Goal: Information Seeking & Learning: Learn about a topic

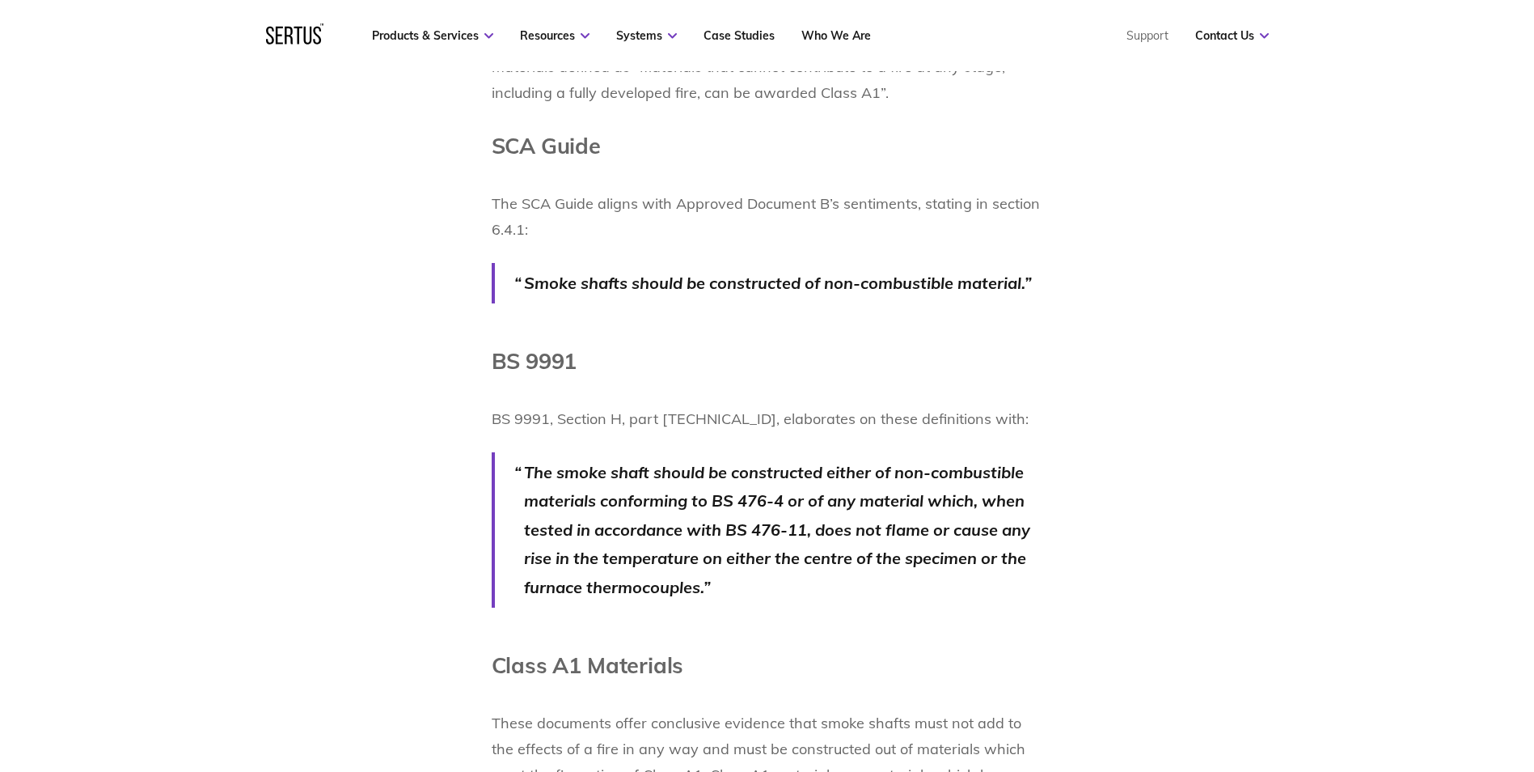
scroll to position [1375, 0]
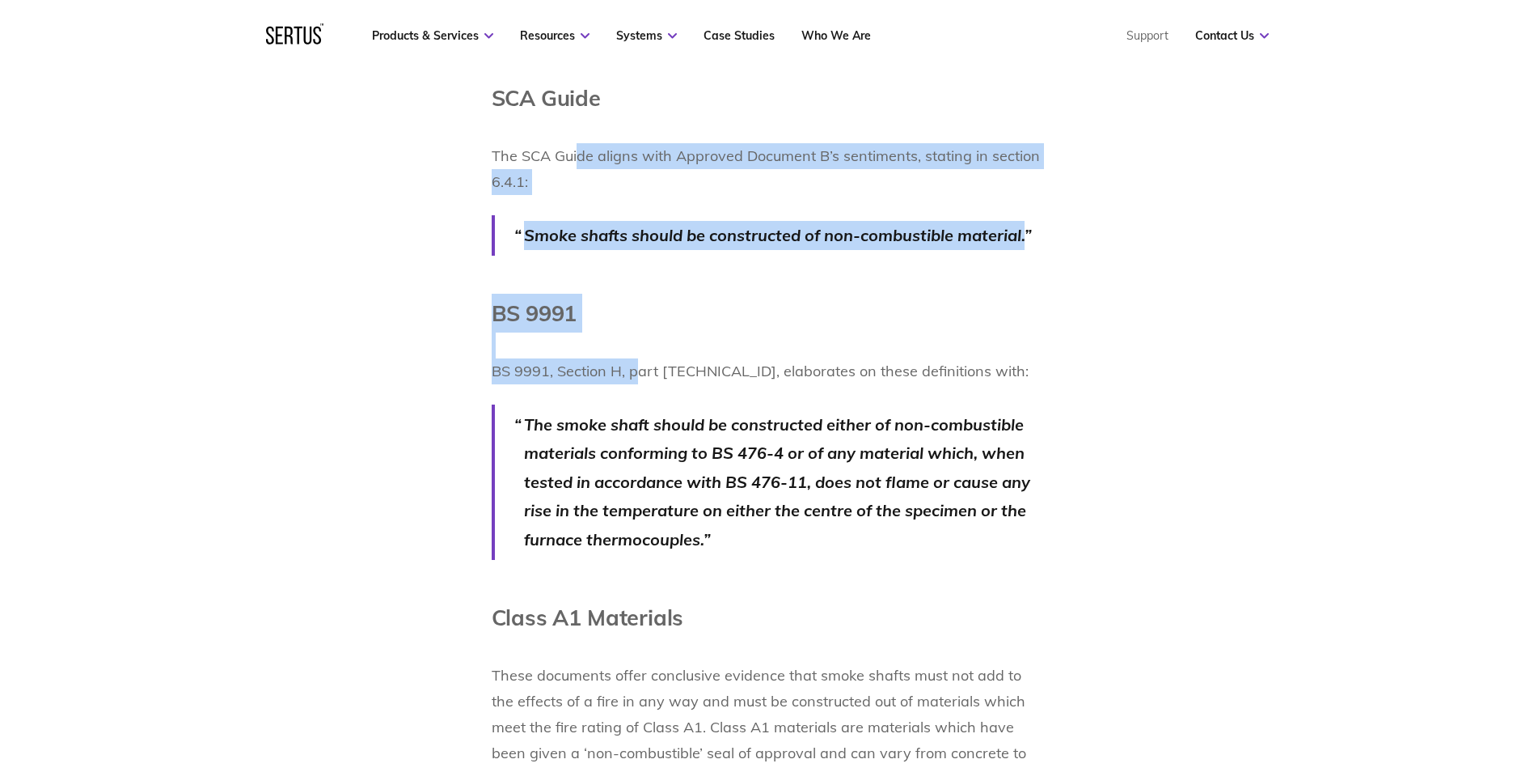
drag, startPoint x: 578, startPoint y: 165, endPoint x: 628, endPoint y: 359, distance: 200.5
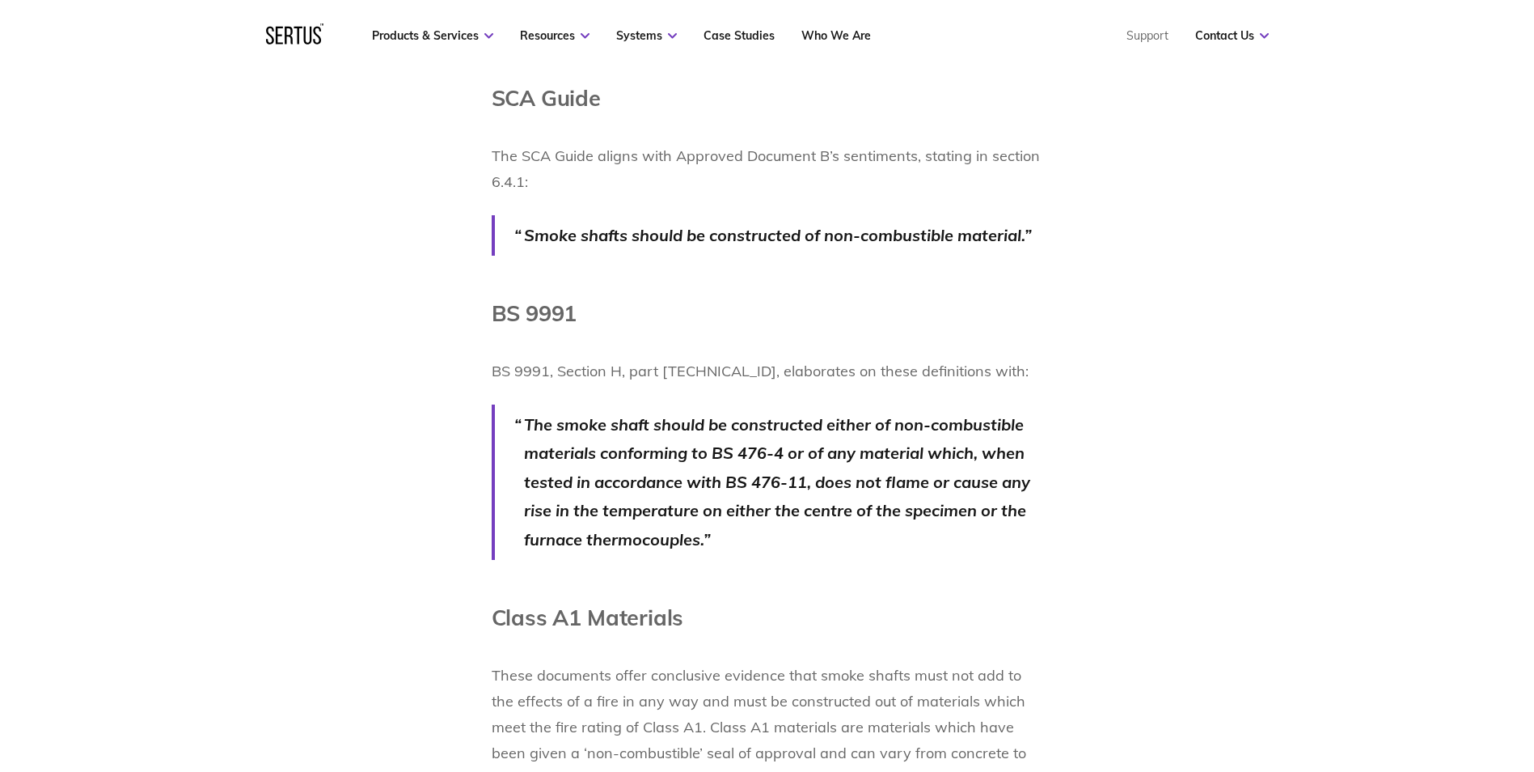
drag, startPoint x: 628, startPoint y: 359, endPoint x: 422, endPoint y: 435, distance: 219.1
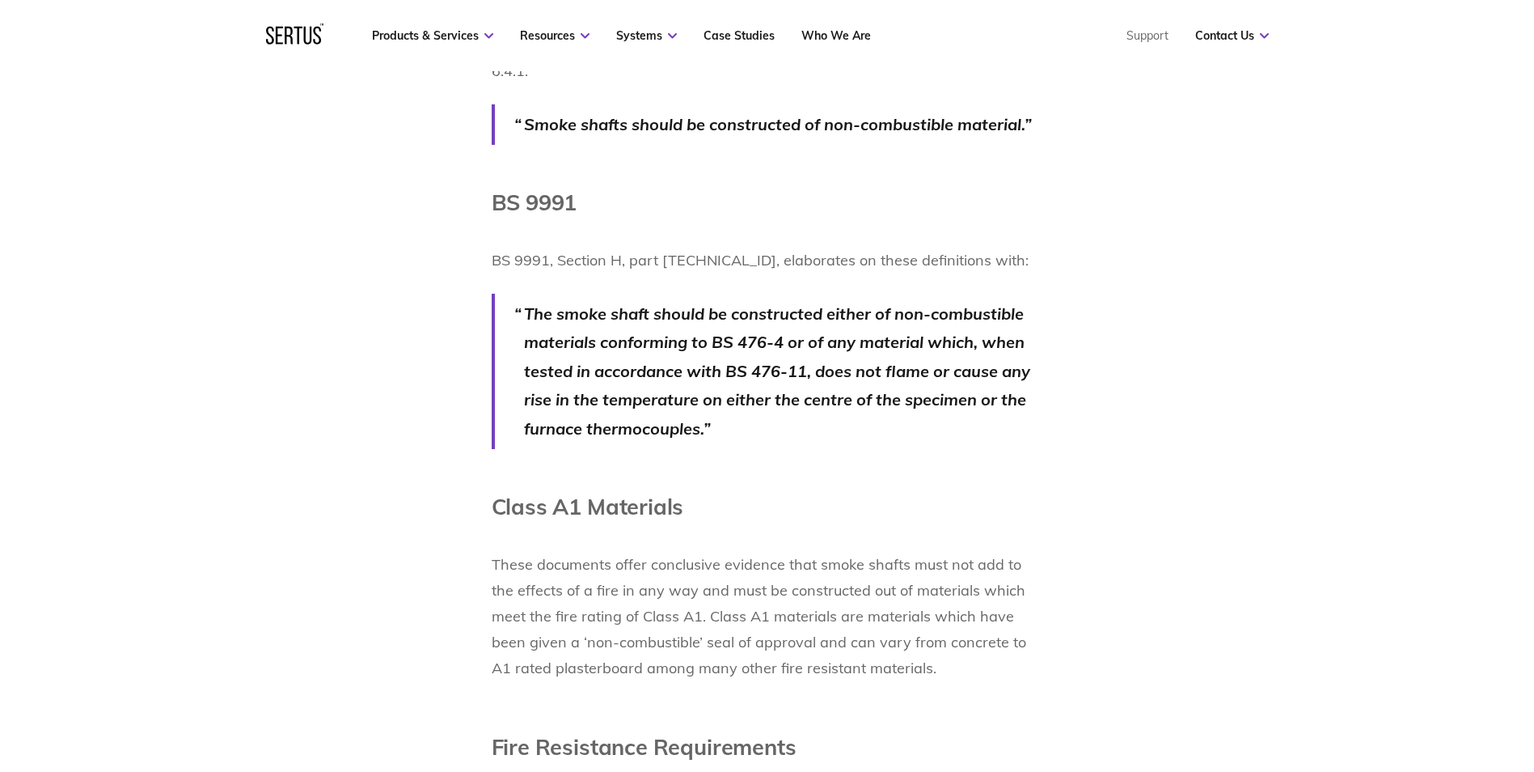
scroll to position [1537, 0]
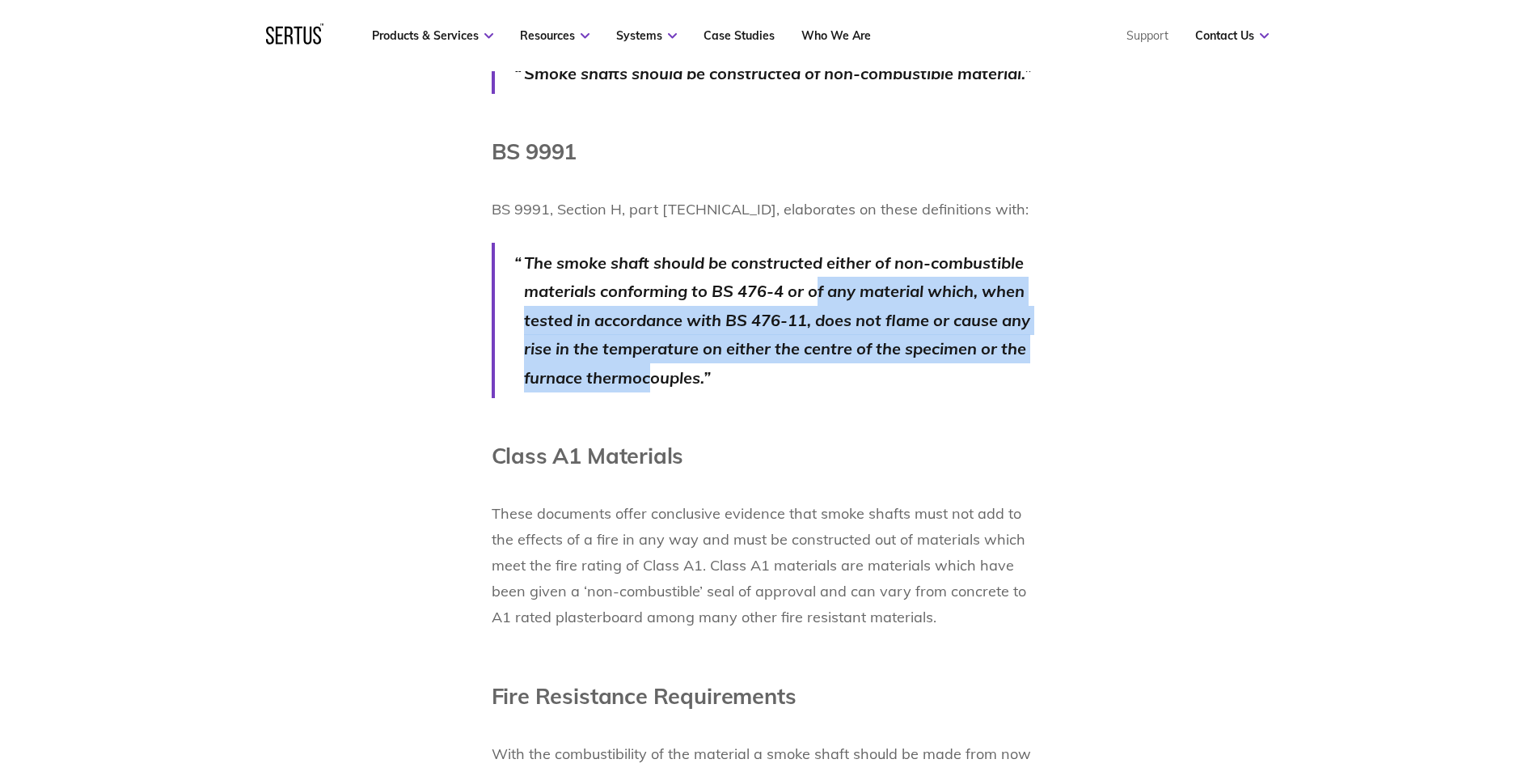
drag, startPoint x: 815, startPoint y: 279, endPoint x: 653, endPoint y: 382, distance: 191.6
click at [653, 382] on p "The smoke shaft should be constructed either of non-combustible materials confo…" at bounding box center [783, 320] width 519 height 144
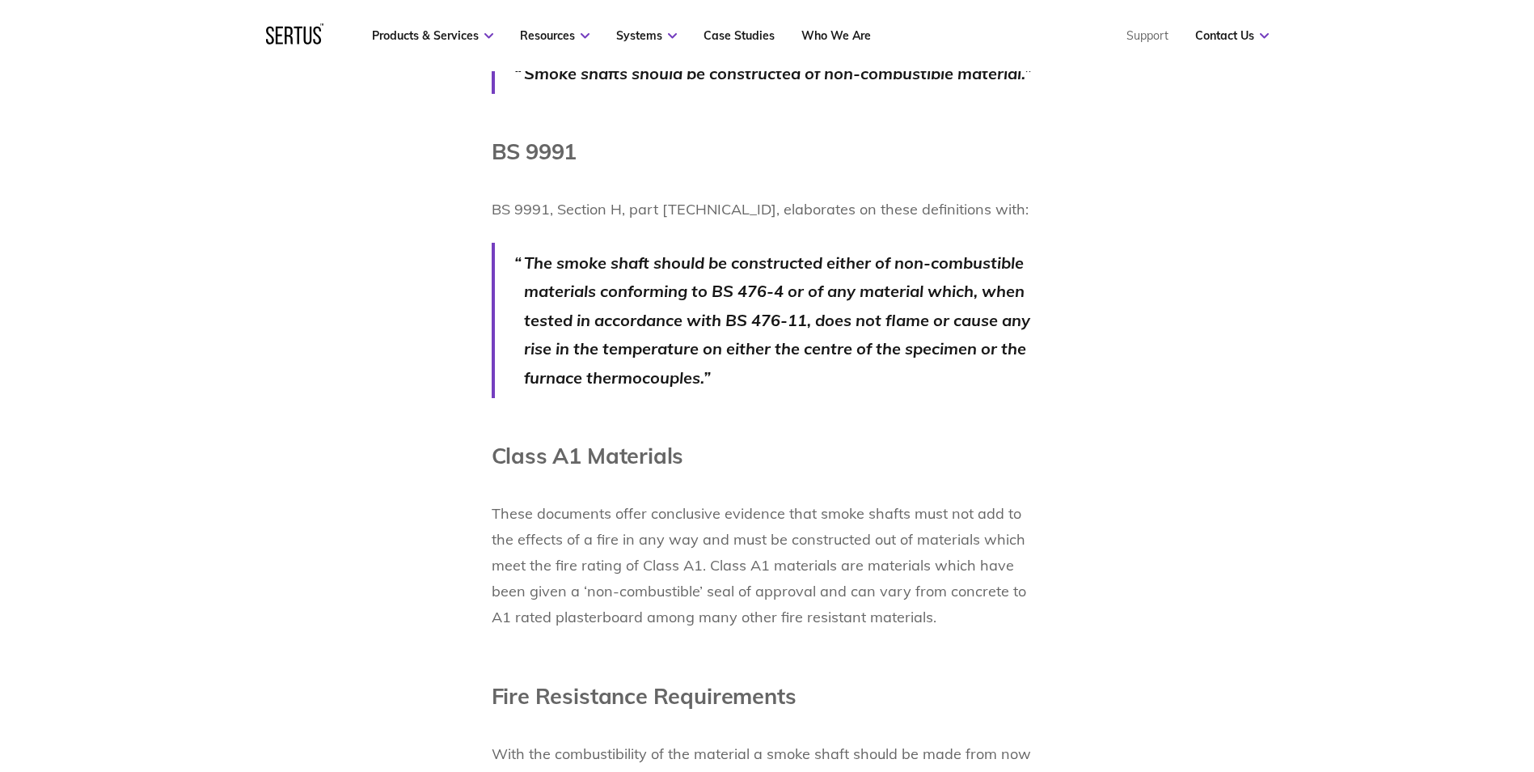
drag, startPoint x: 653, startPoint y: 382, endPoint x: 542, endPoint y: 434, distance: 122.3
click at [542, 434] on div "Smoke shafts are a crucial part of smoke ventilation systems, and a question we…" at bounding box center [768, 685] width 552 height 2293
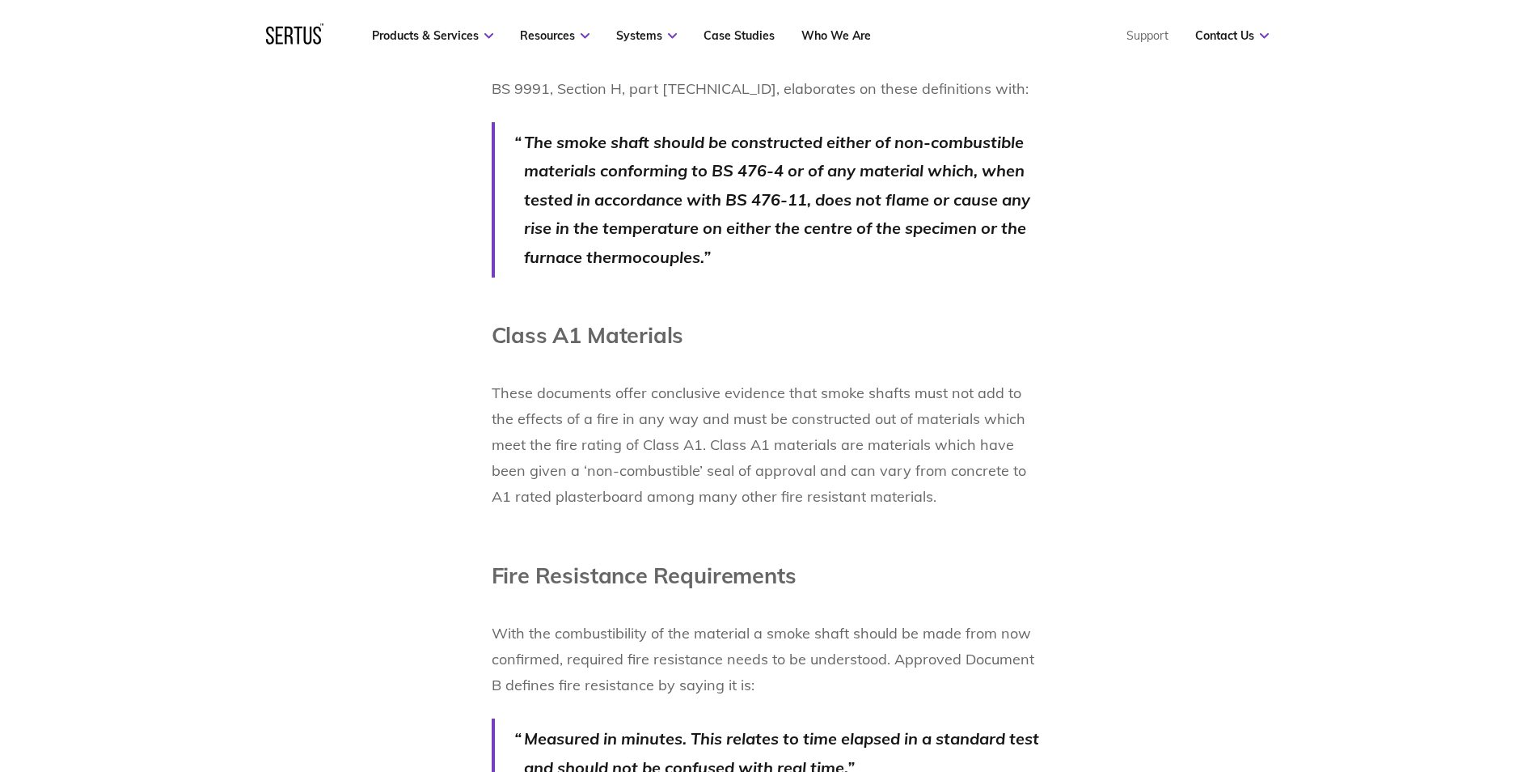
scroll to position [1699, 0]
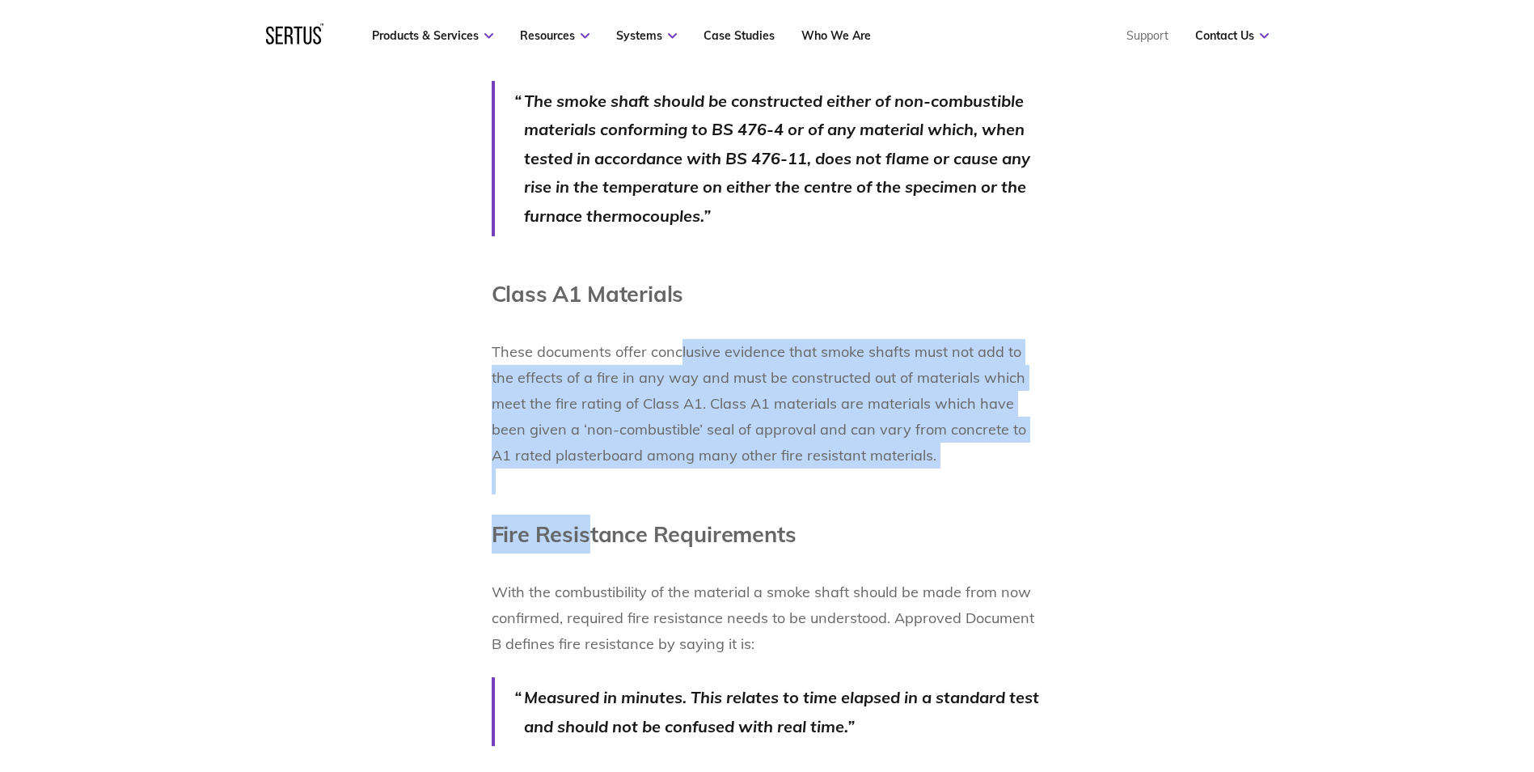
drag, startPoint x: 688, startPoint y: 356, endPoint x: 630, endPoint y: 496, distance: 151.3
click at [630, 496] on div "Smoke shafts are a crucial part of smoke ventilation systems, and a question we…" at bounding box center [768, 523] width 552 height 2293
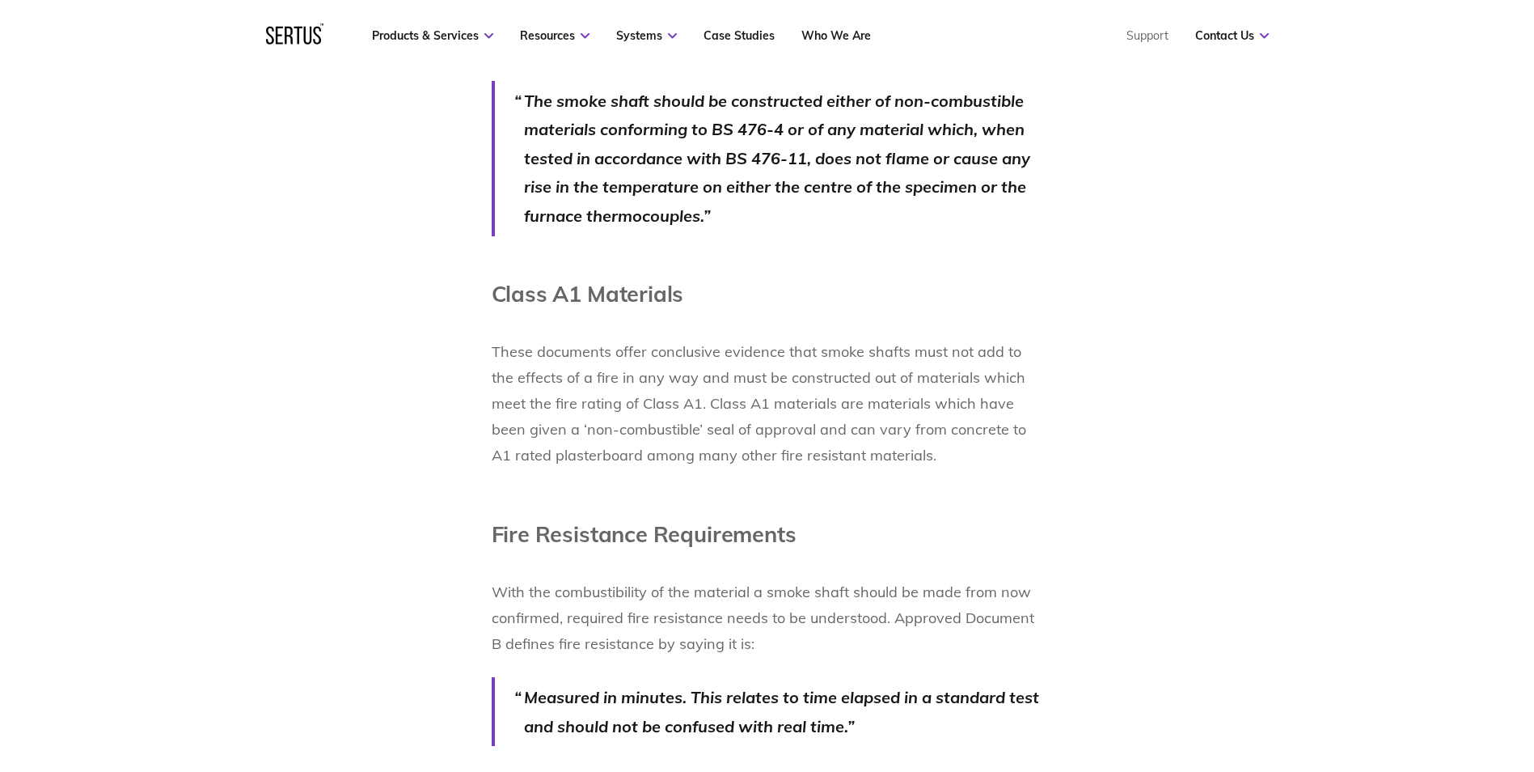
drag, startPoint x: 630, startPoint y: 496, endPoint x: 722, endPoint y: 545, distance: 103.9
click at [722, 545] on h1 "Fire Resistance Requirements" at bounding box center [768, 533] width 552 height 39
drag, startPoint x: 788, startPoint y: 394, endPoint x: 639, endPoint y: 442, distance: 156.5
click at [639, 442] on p "These documents offer conclusive evidence that smoke shafts must not add to the…" at bounding box center [768, 403] width 552 height 181
drag, startPoint x: 639, startPoint y: 442, endPoint x: 689, endPoint y: 461, distance: 53.5
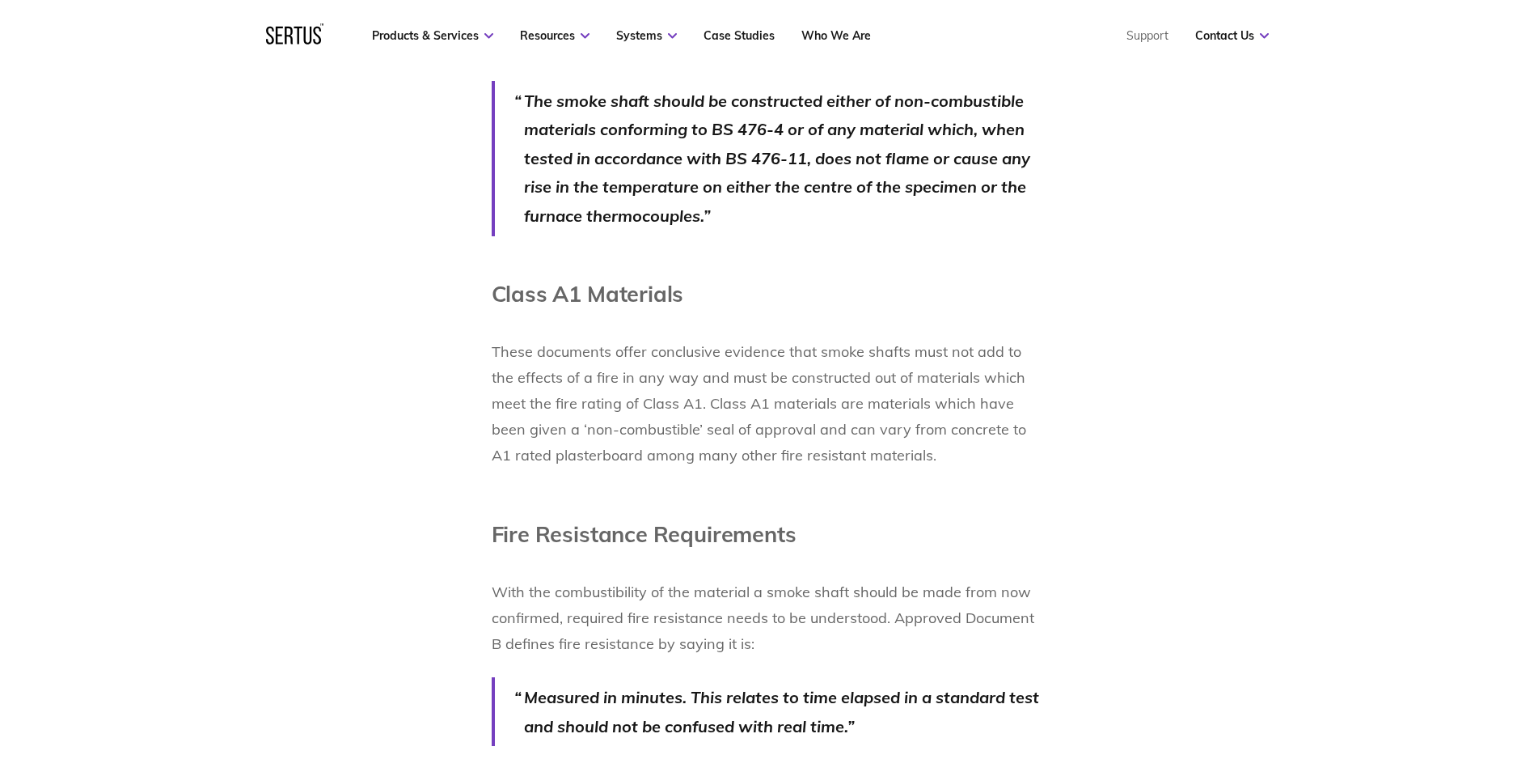
click at [689, 461] on p "These documents offer conclusive evidence that smoke shafts must not add to the…" at bounding box center [768, 403] width 552 height 181
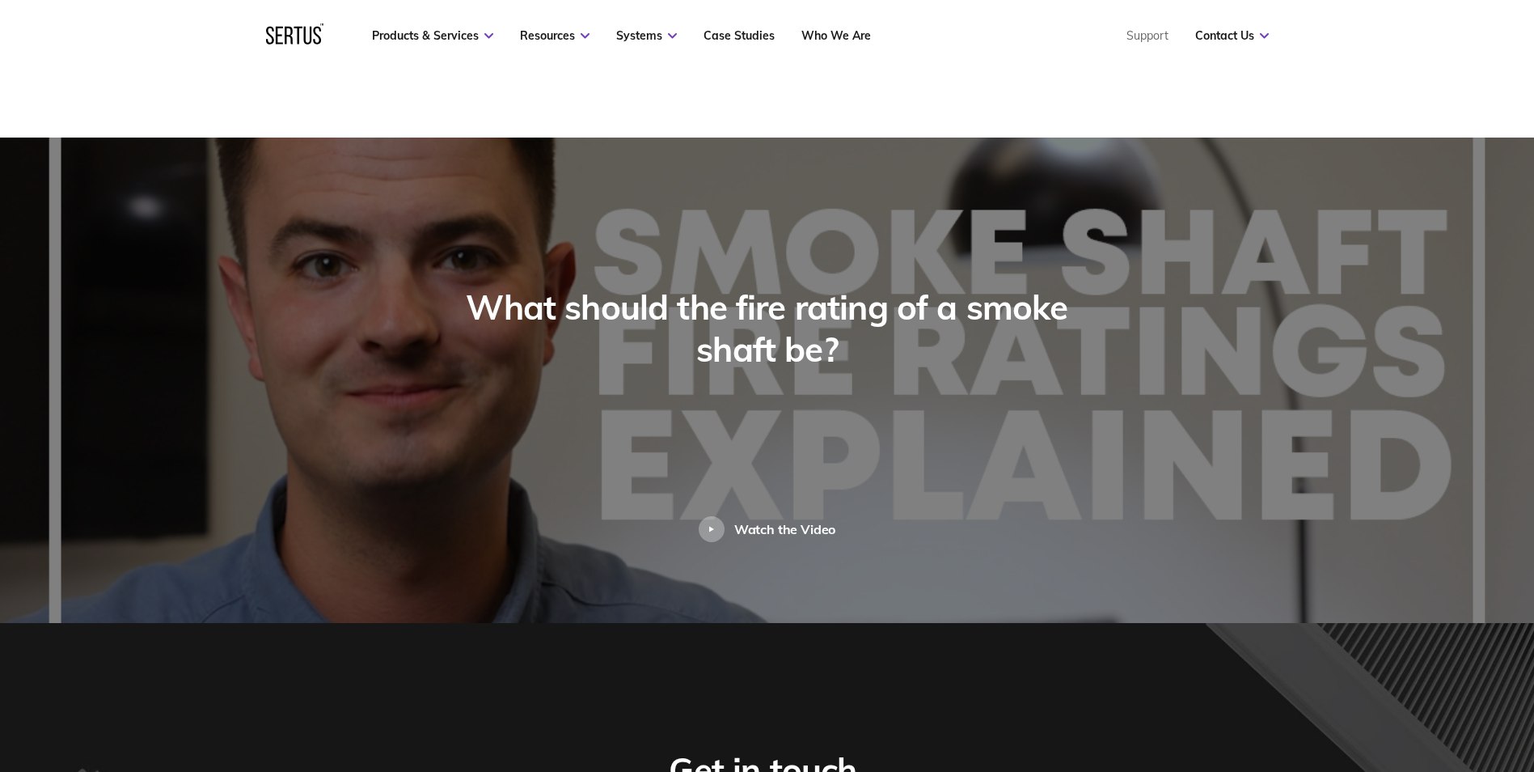
scroll to position [2831, 0]
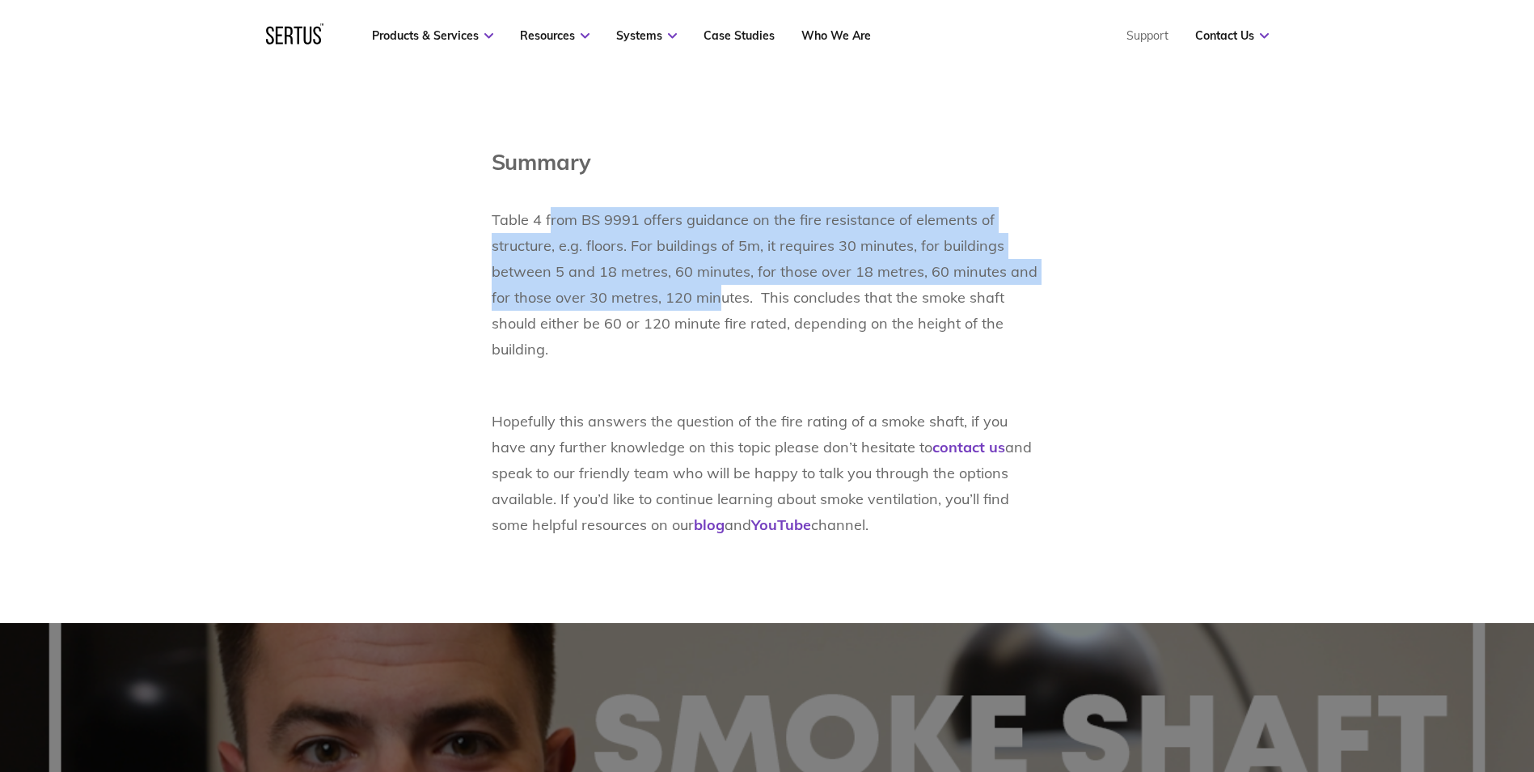
drag, startPoint x: 588, startPoint y: 231, endPoint x: 713, endPoint y: 300, distance: 142.7
click at [713, 300] on p "Table 4 from BS 9991 offers guidance on the fire resistance of elements of stru…" at bounding box center [768, 271] width 552 height 181
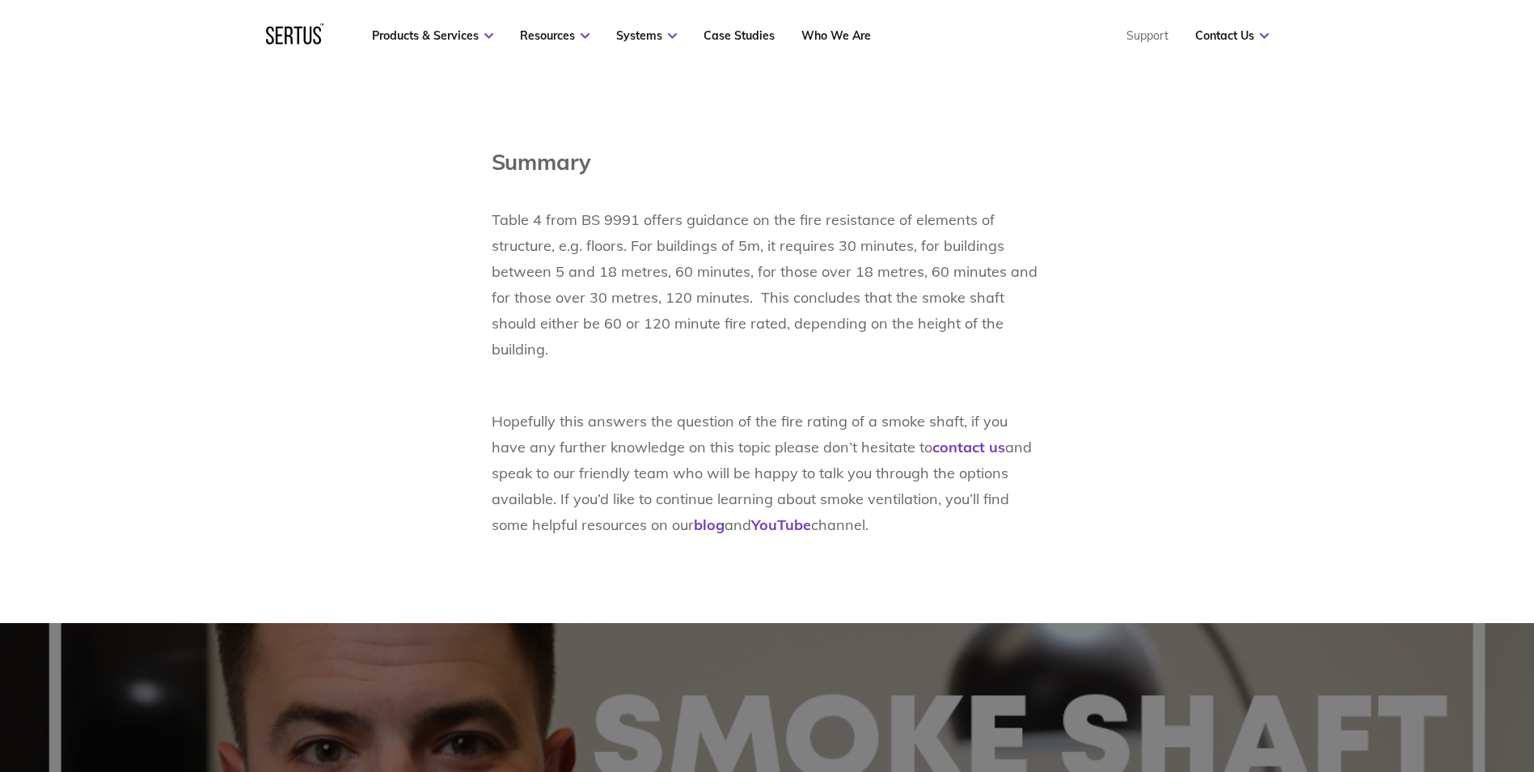
drag, startPoint x: 713, startPoint y: 300, endPoint x: 935, endPoint y: 379, distance: 235.9
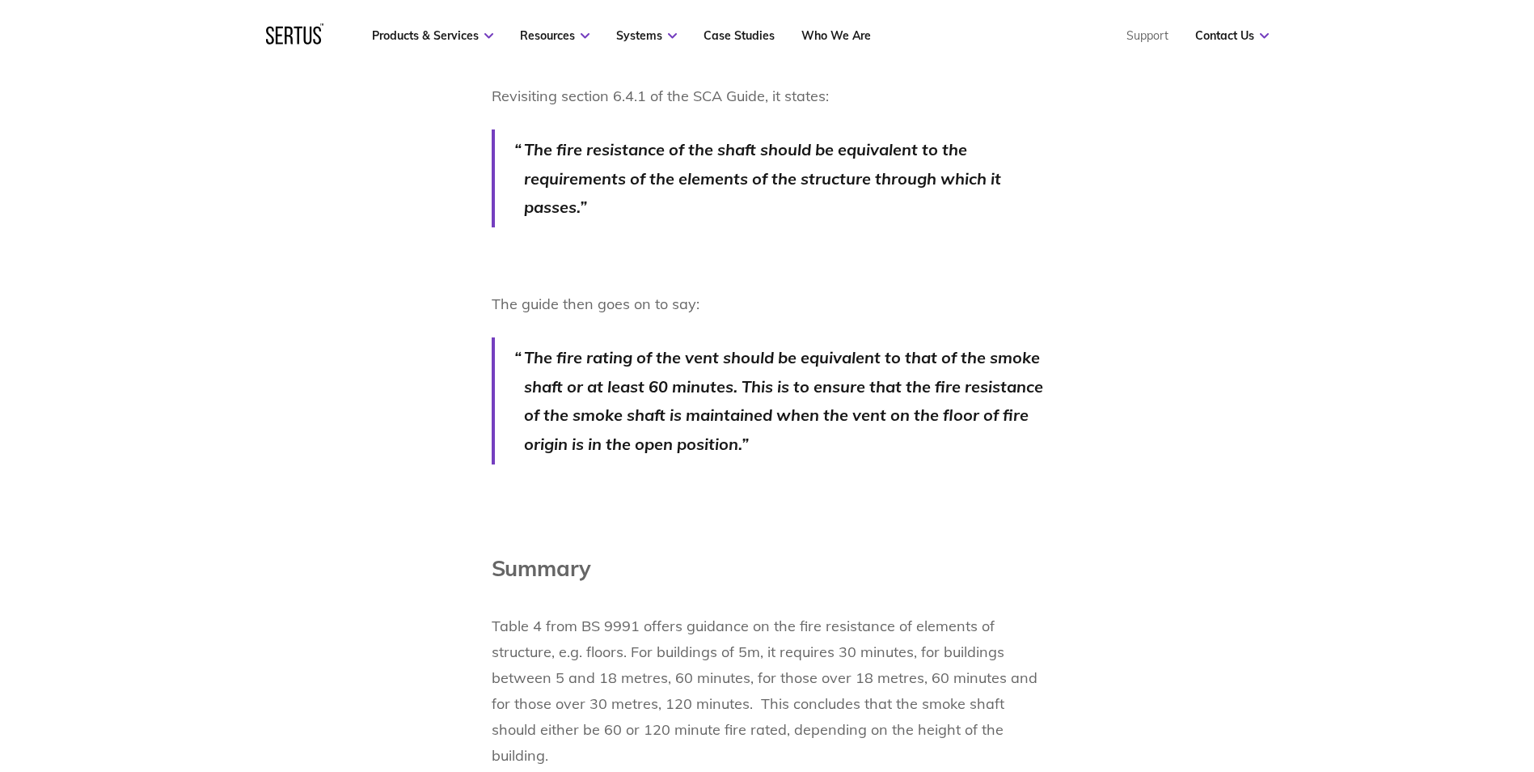
scroll to position [2588, 0]
